Goal: Entertainment & Leisure: Consume media (video, audio)

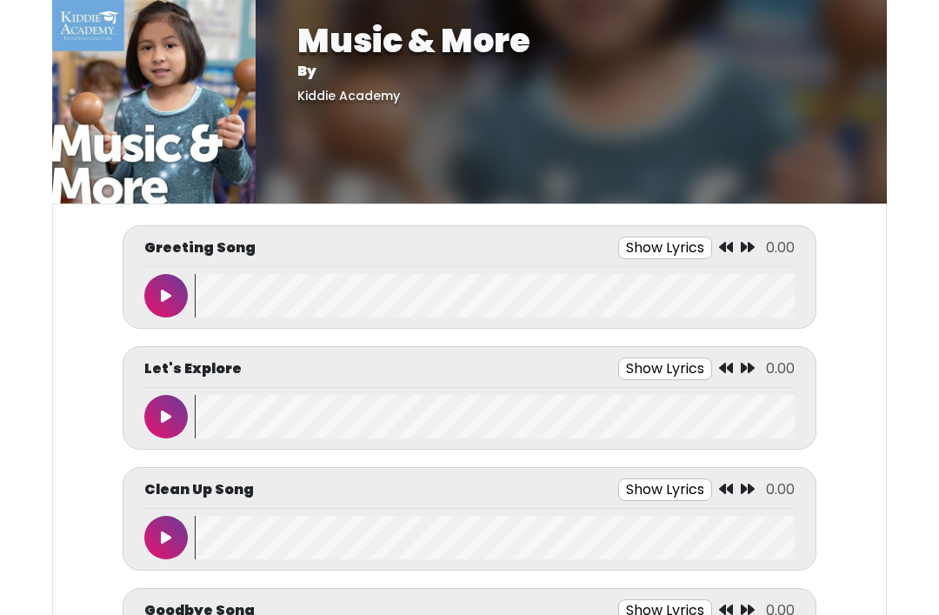
click at [162, 294] on icon at bounding box center [166, 296] width 10 height 14
click at [324, 301] on wave at bounding box center [495, 295] width 600 height 43
click at [160, 295] on button at bounding box center [165, 295] width 43 height 43
click at [655, 241] on button "Show Lyrics" at bounding box center [639, 247] width 94 height 23
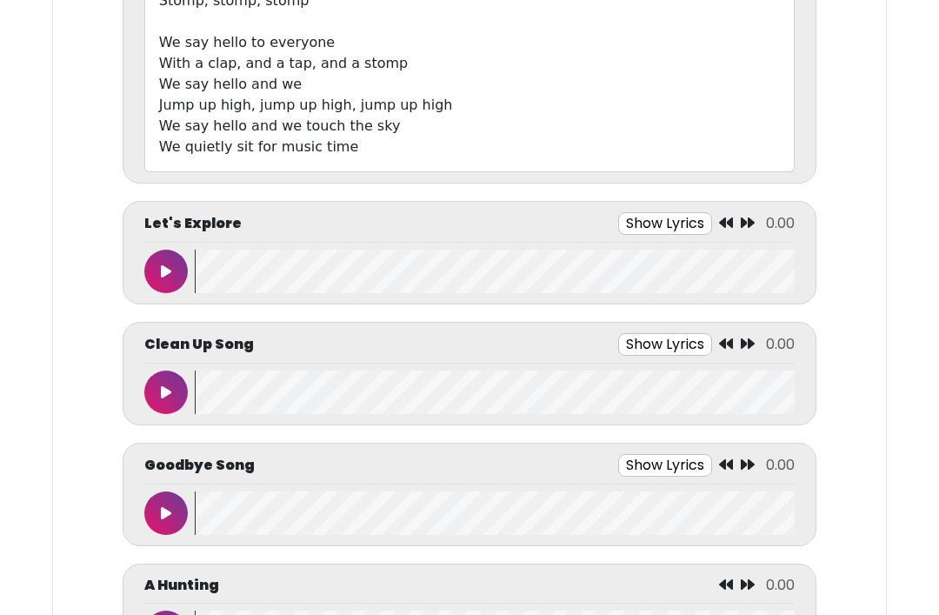
scroll to position [694, 0]
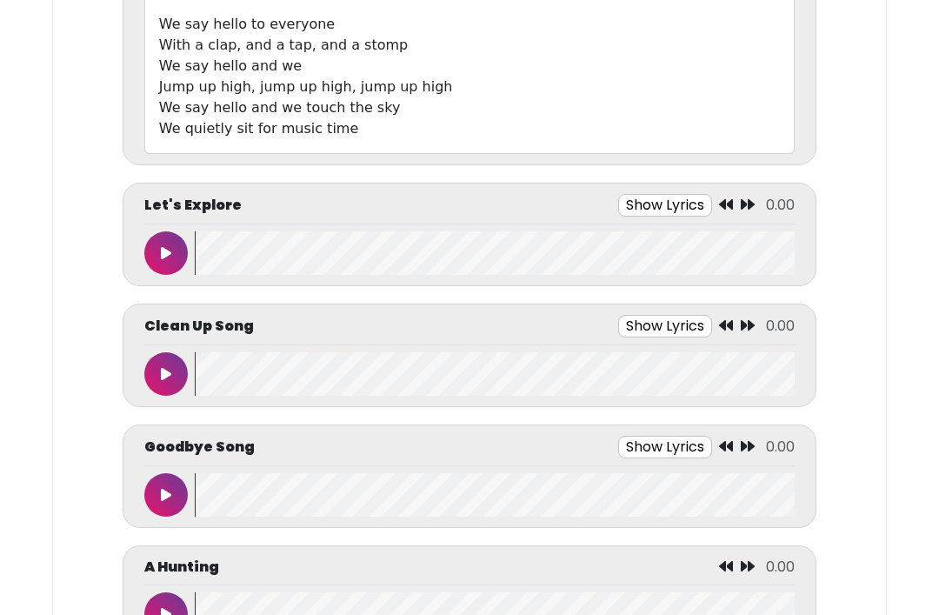
click at [673, 322] on button "Show Lyrics" at bounding box center [665, 326] width 94 height 23
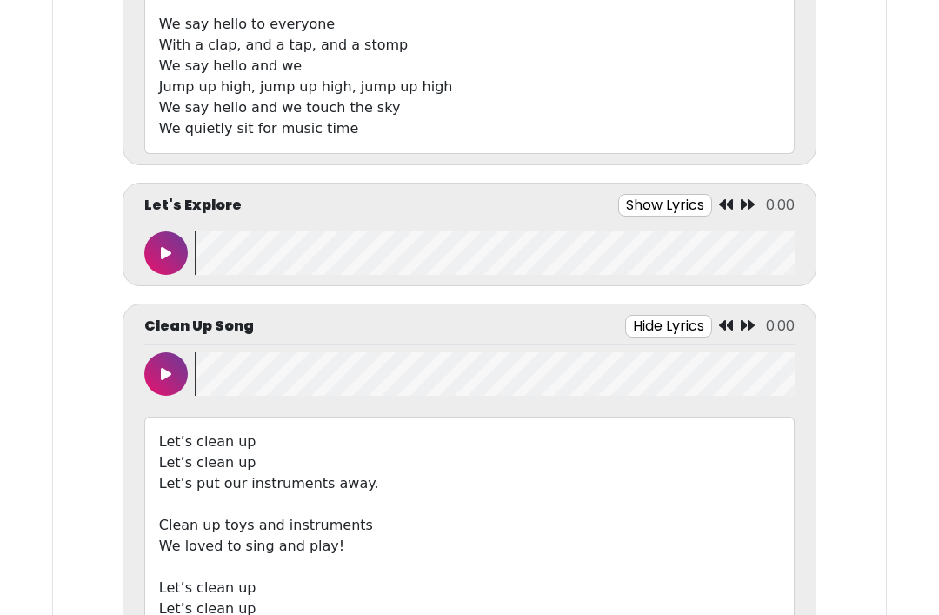
click at [670, 210] on button "Show Lyrics" at bounding box center [665, 205] width 94 height 23
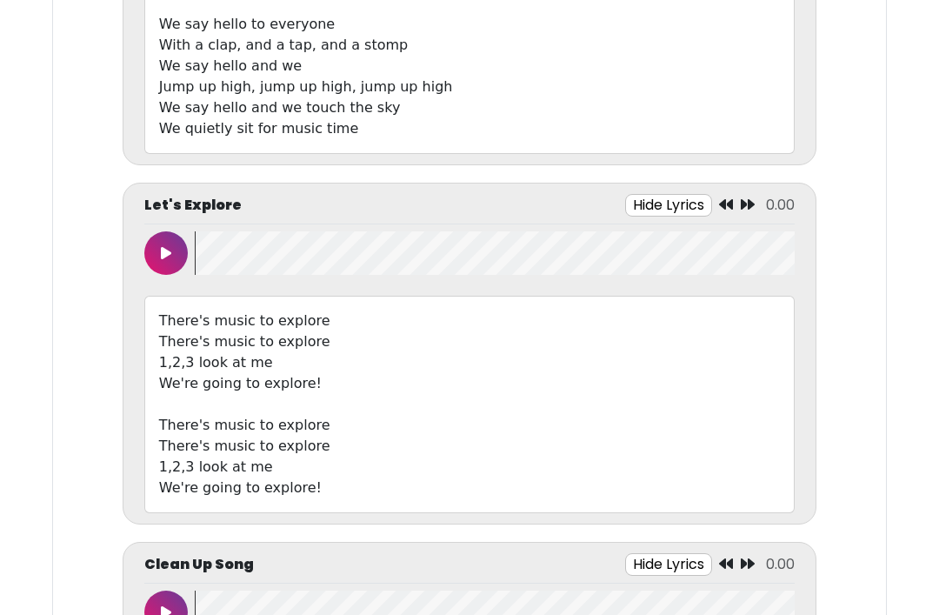
click at [674, 195] on button "Hide Lyrics" at bounding box center [668, 205] width 87 height 23
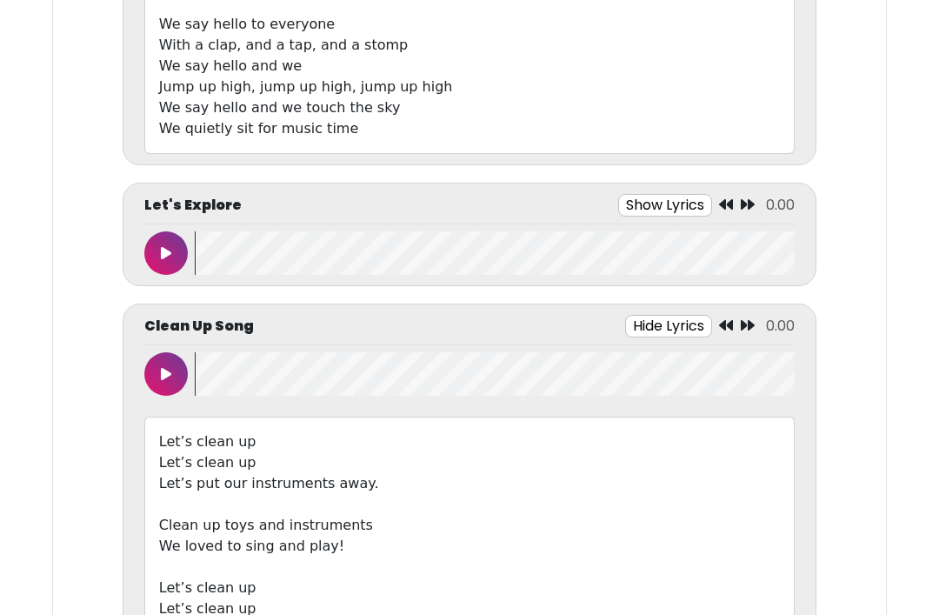
click at [655, 325] on button "Hide Lyrics" at bounding box center [668, 326] width 87 height 23
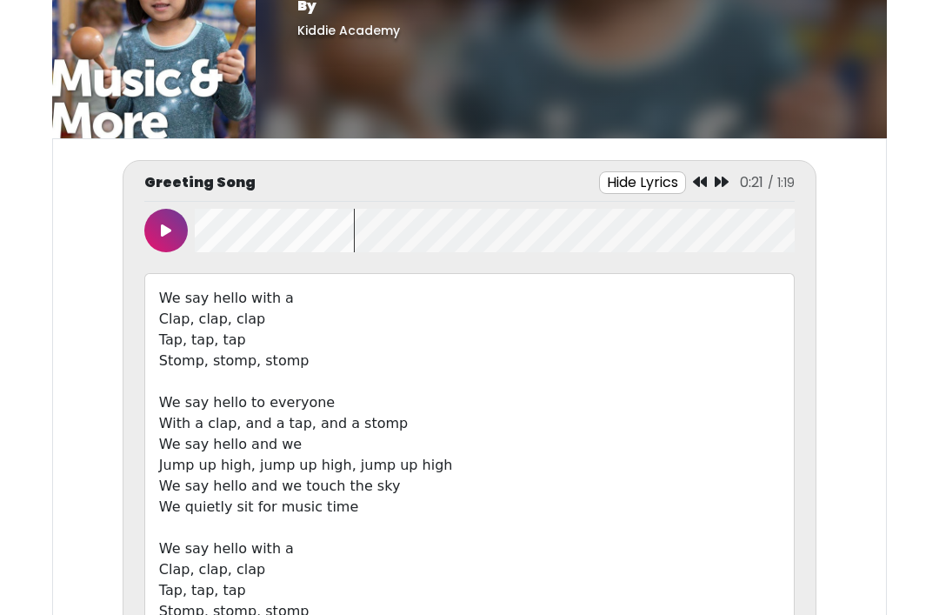
click at [630, 182] on button "Hide Lyrics" at bounding box center [642, 182] width 87 height 23
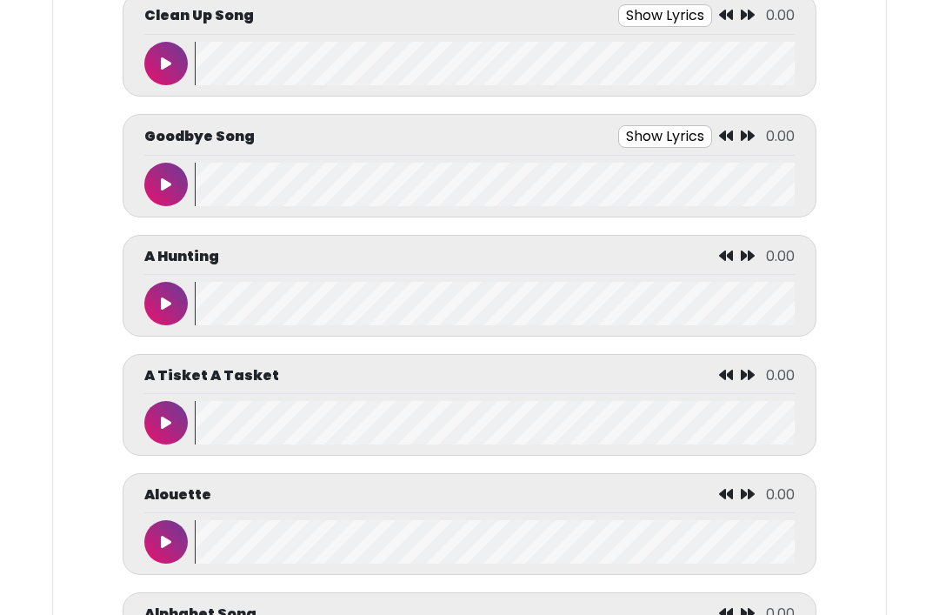
scroll to position [552, 0]
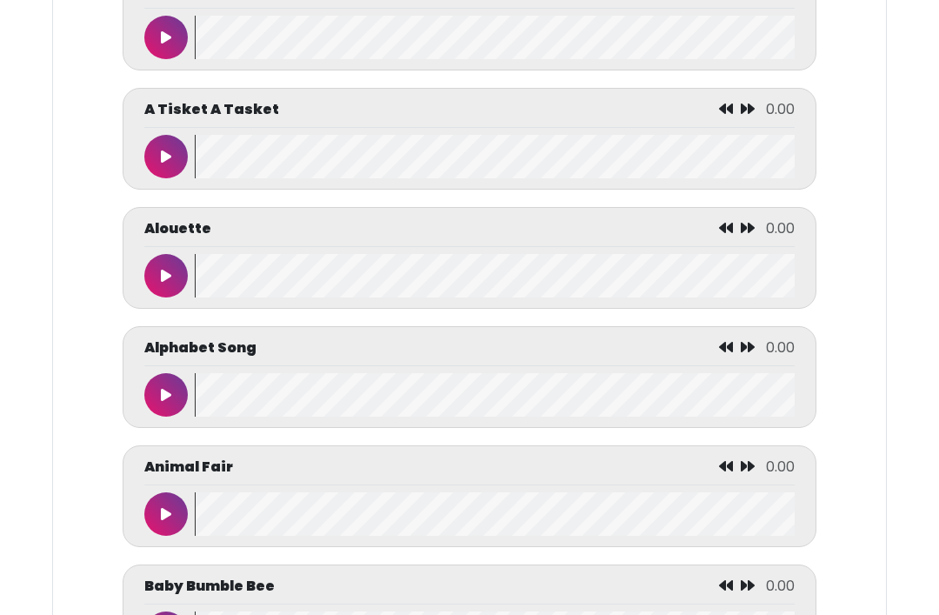
click at [158, 284] on button at bounding box center [165, 276] width 43 height 43
click at [384, 285] on wave at bounding box center [495, 275] width 600 height 43
click at [169, 282] on icon at bounding box center [166, 276] width 9 height 14
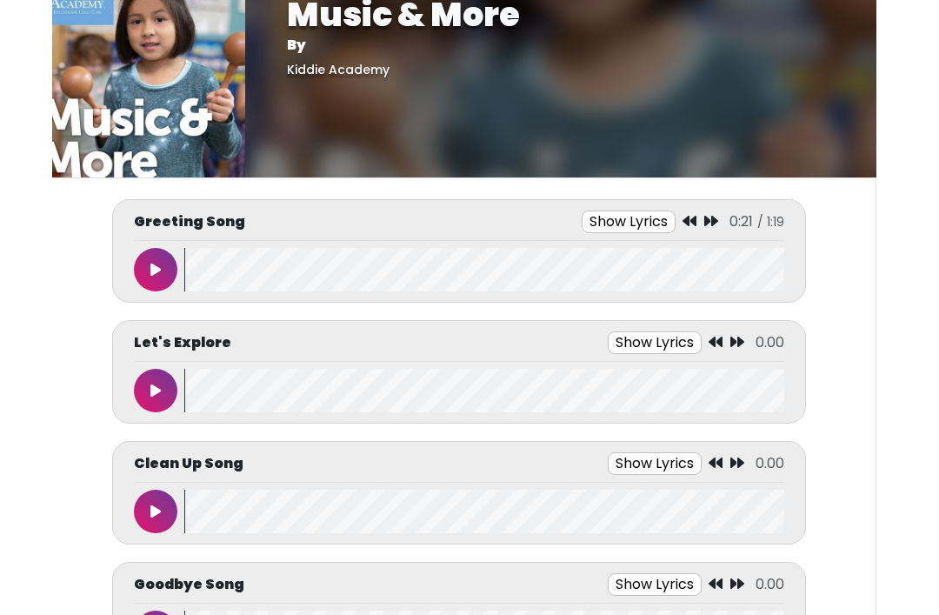
scroll to position [0, 0]
